Goal: Find contact information: Find contact information

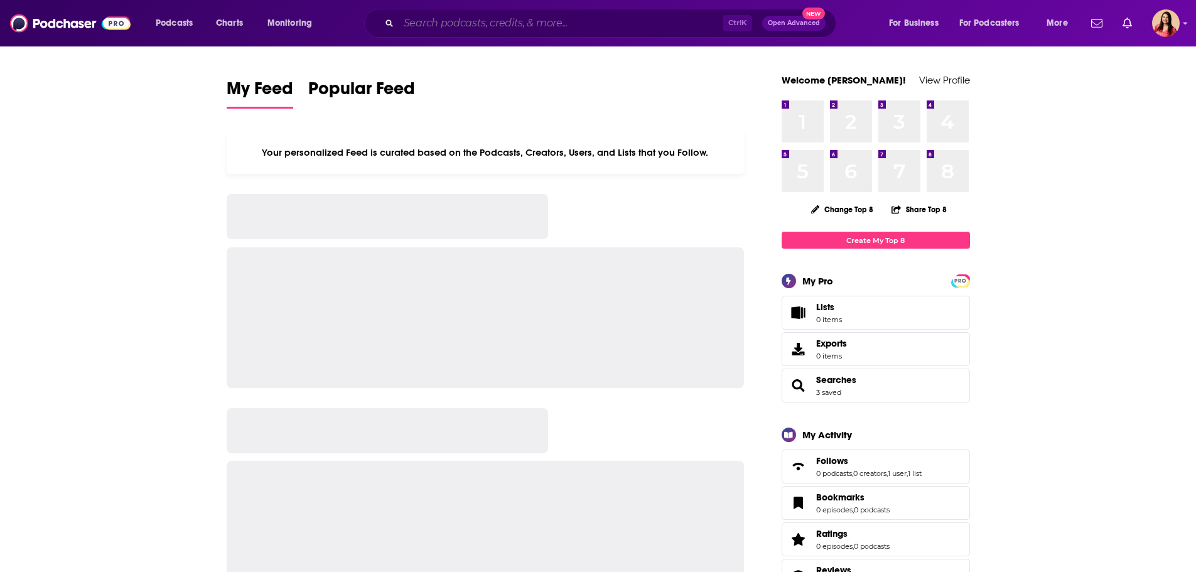
click at [546, 19] on input "Search podcasts, credits, & more..." at bounding box center [561, 23] width 324 height 20
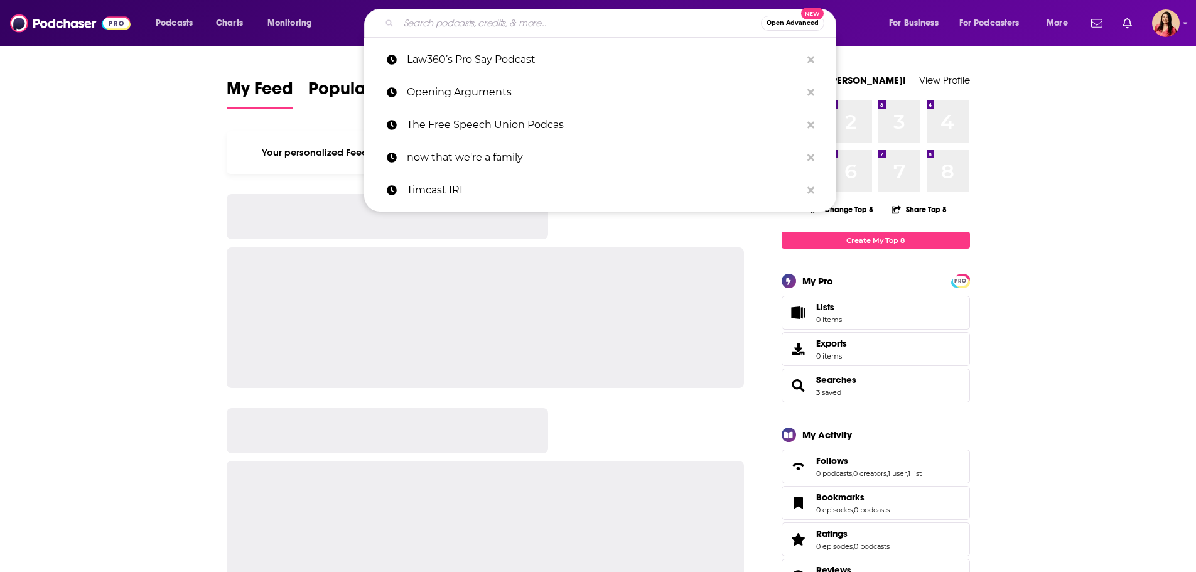
paste input "The Reason Interview With [PERSON_NAME]"
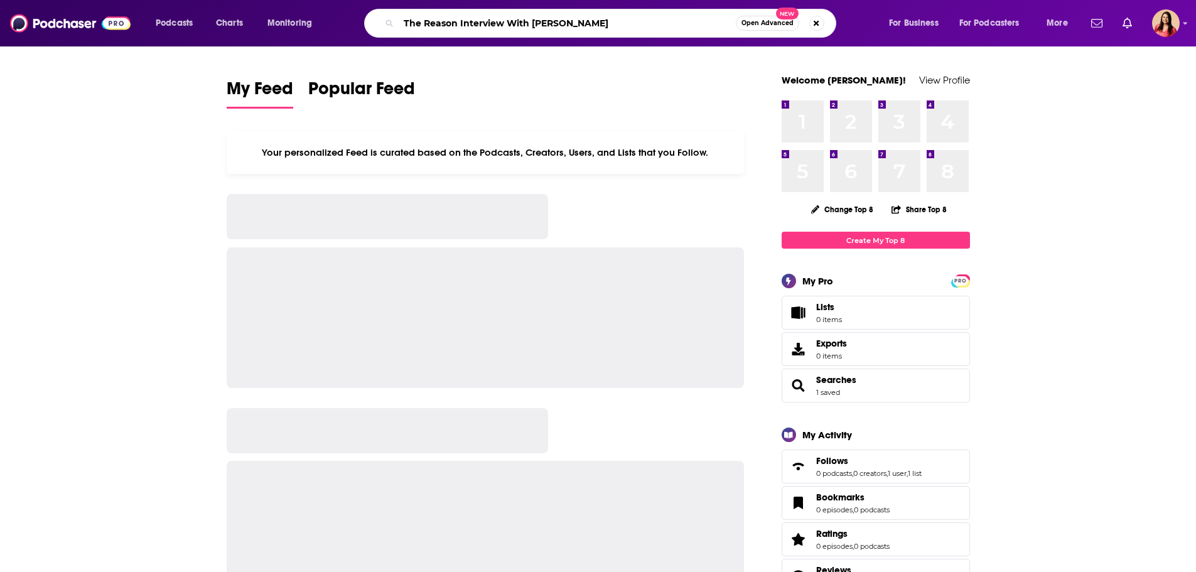
type input "The Reason Interview With [PERSON_NAME]"
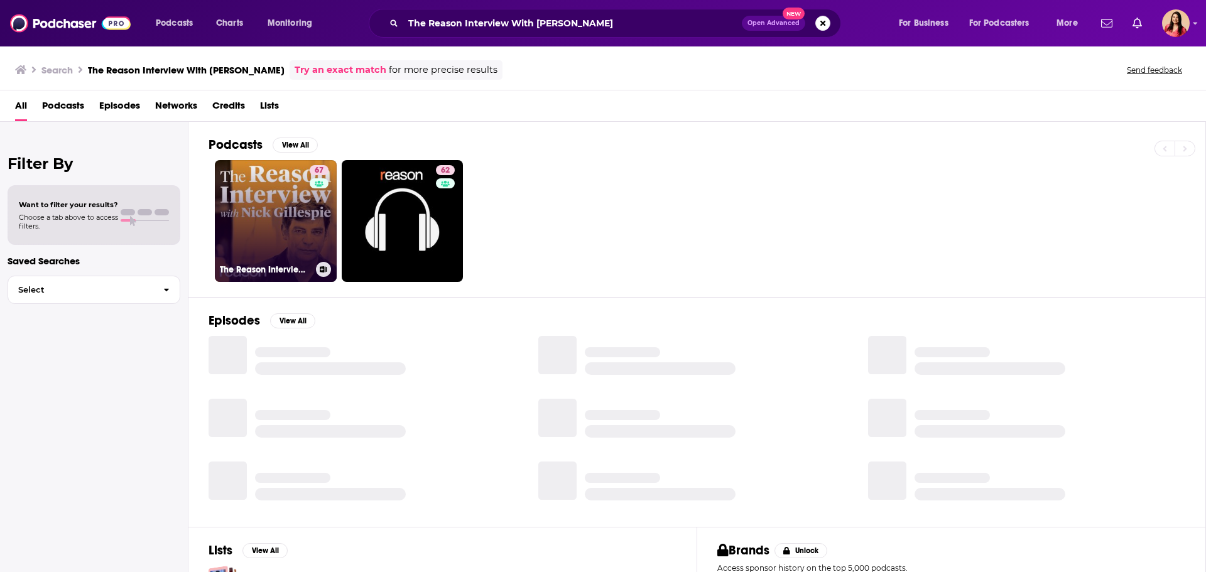
click at [281, 216] on link "67 The Reason Interview With [PERSON_NAME]" at bounding box center [276, 221] width 122 height 122
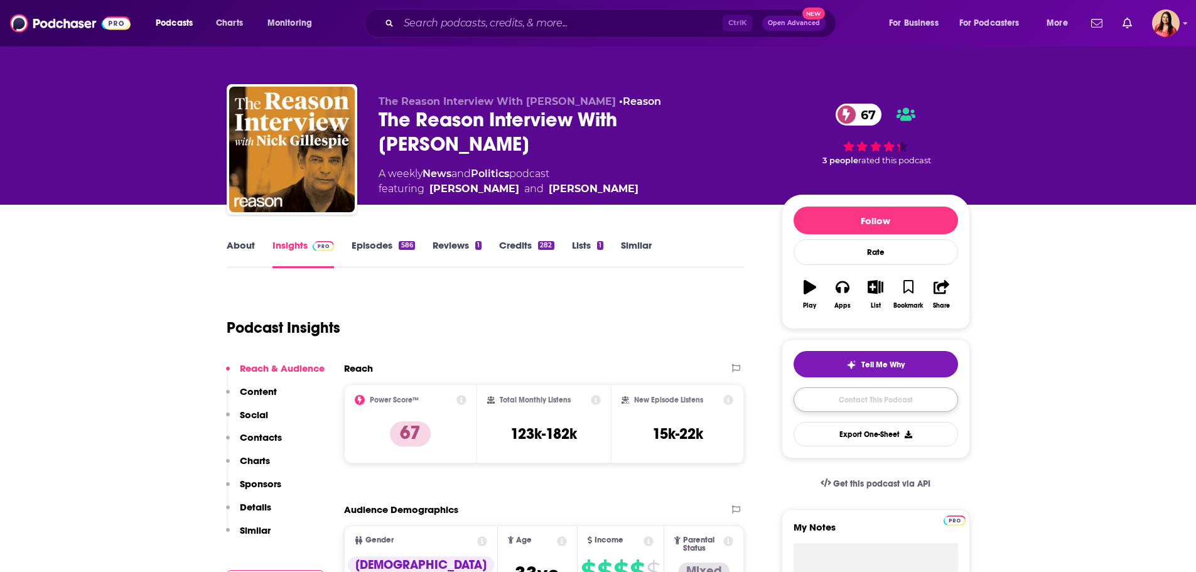
click at [860, 401] on link "Contact This Podcast" at bounding box center [876, 399] width 165 height 24
click at [488, 8] on div "Podcasts Charts Monitoring Ctrl K Open Advanced New For Business For Podcasters…" at bounding box center [598, 23] width 1196 height 46
click at [487, 18] on input "Search podcasts, credits, & more..." at bounding box center [561, 23] width 324 height 20
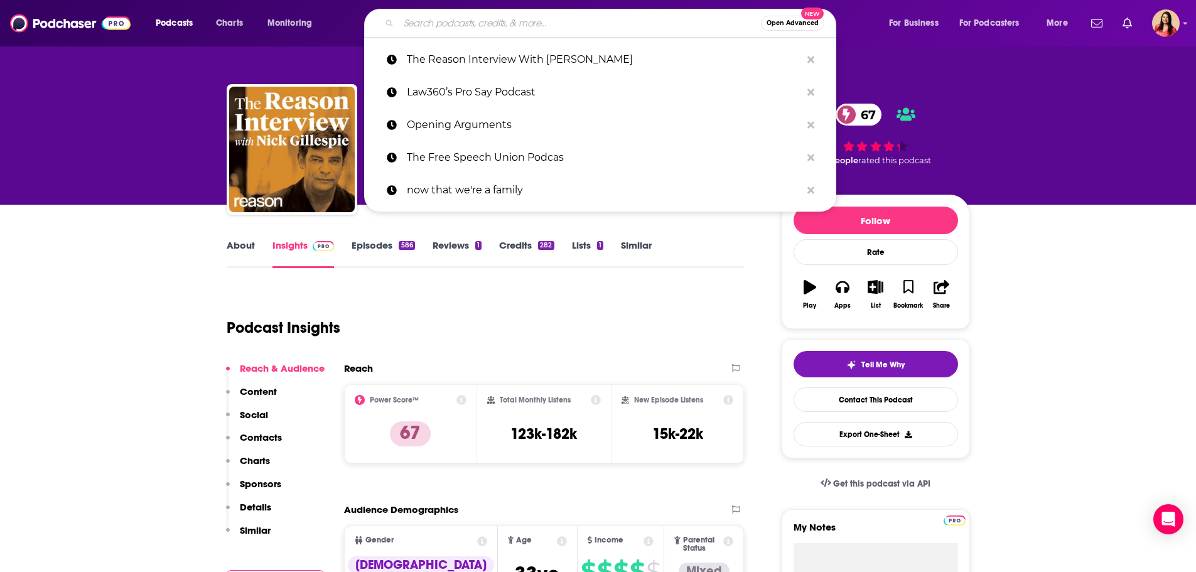
type input "n"
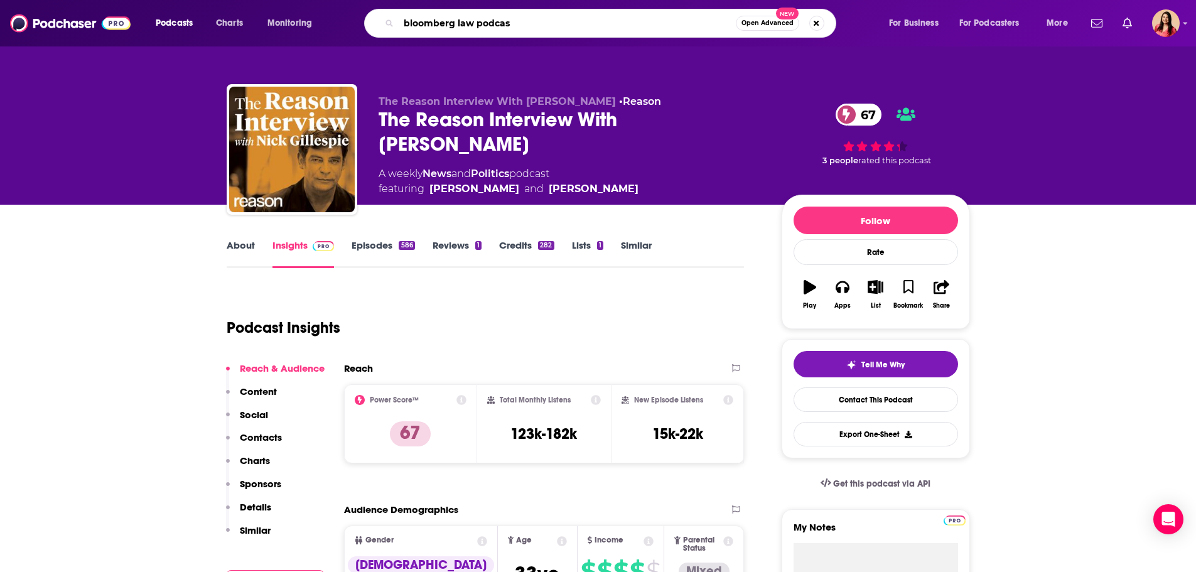
type input "bloomberg law podcast"
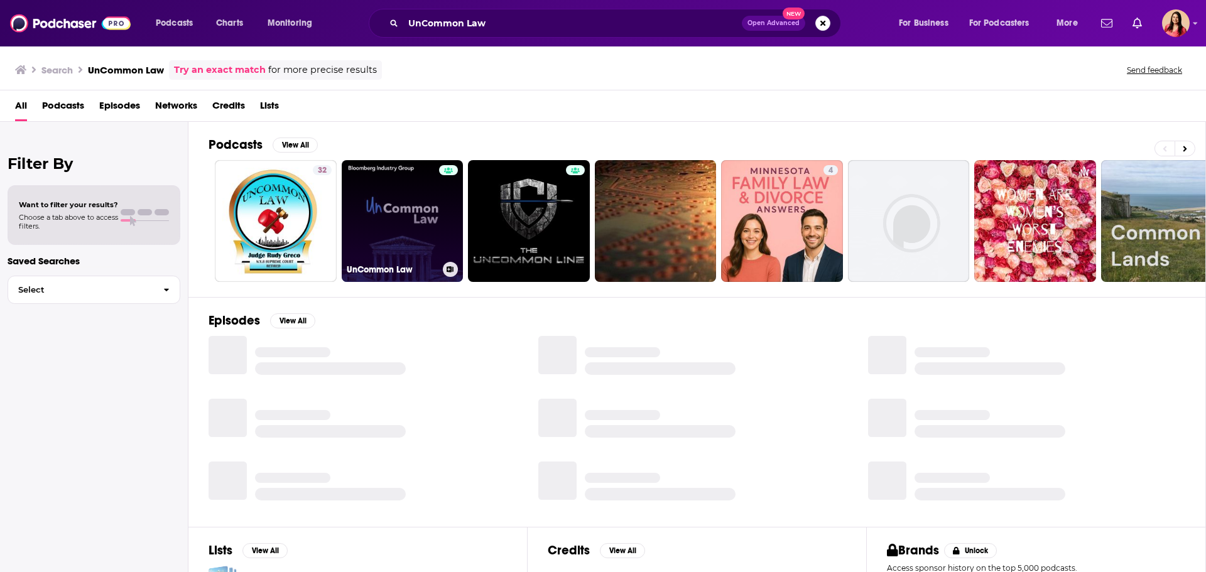
click at [421, 199] on link "UnCommon Law" at bounding box center [403, 221] width 122 height 122
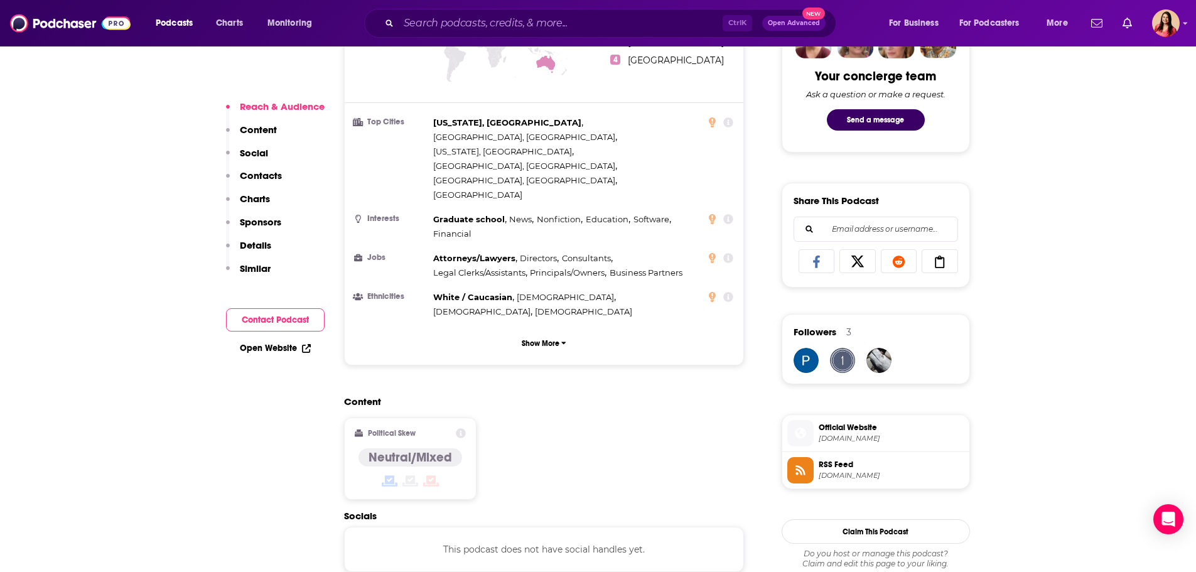
scroll to position [816, 0]
